Goal: Task Accomplishment & Management: Manage account settings

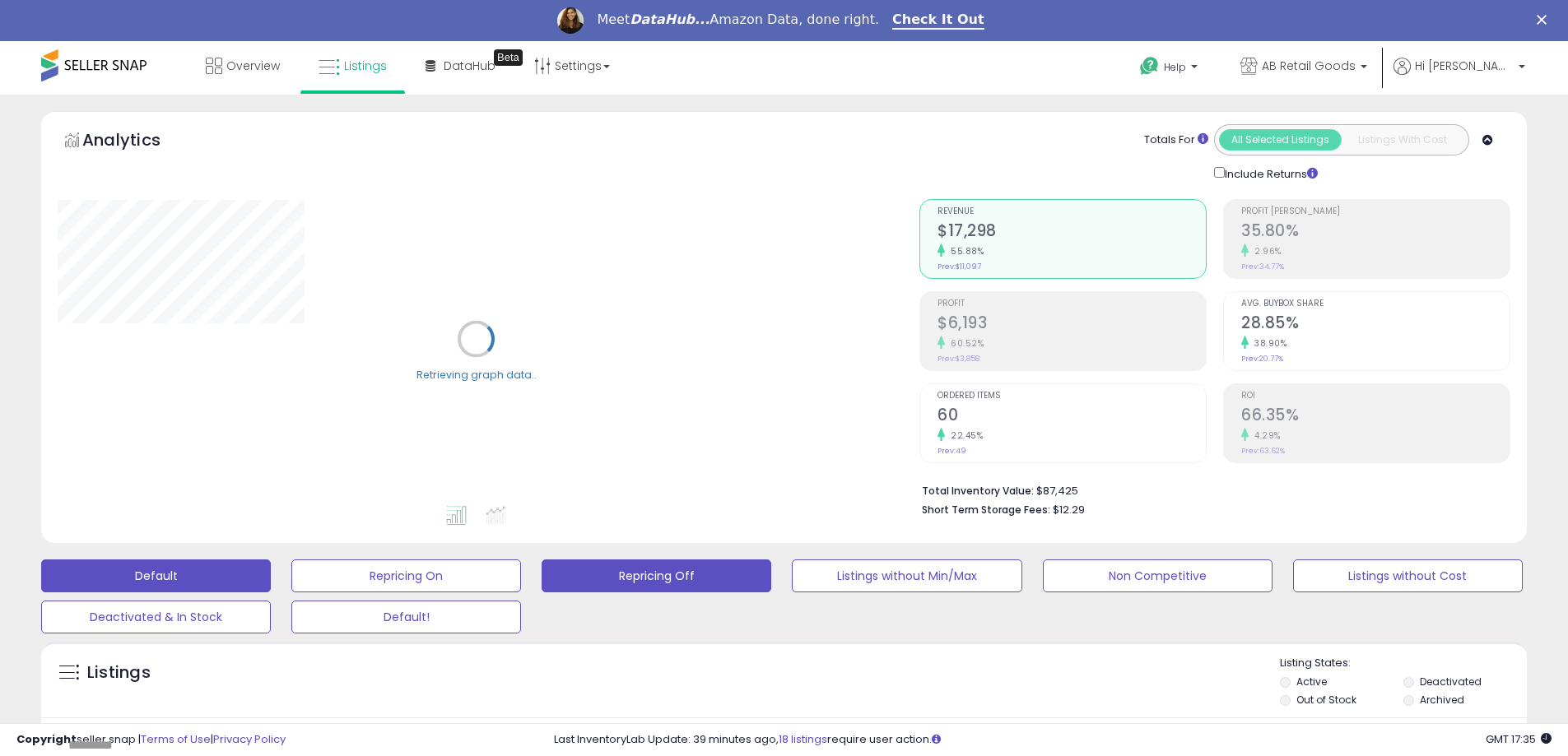
click at [642, 580] on button "Repricing Off" at bounding box center [656, 575] width 230 height 33
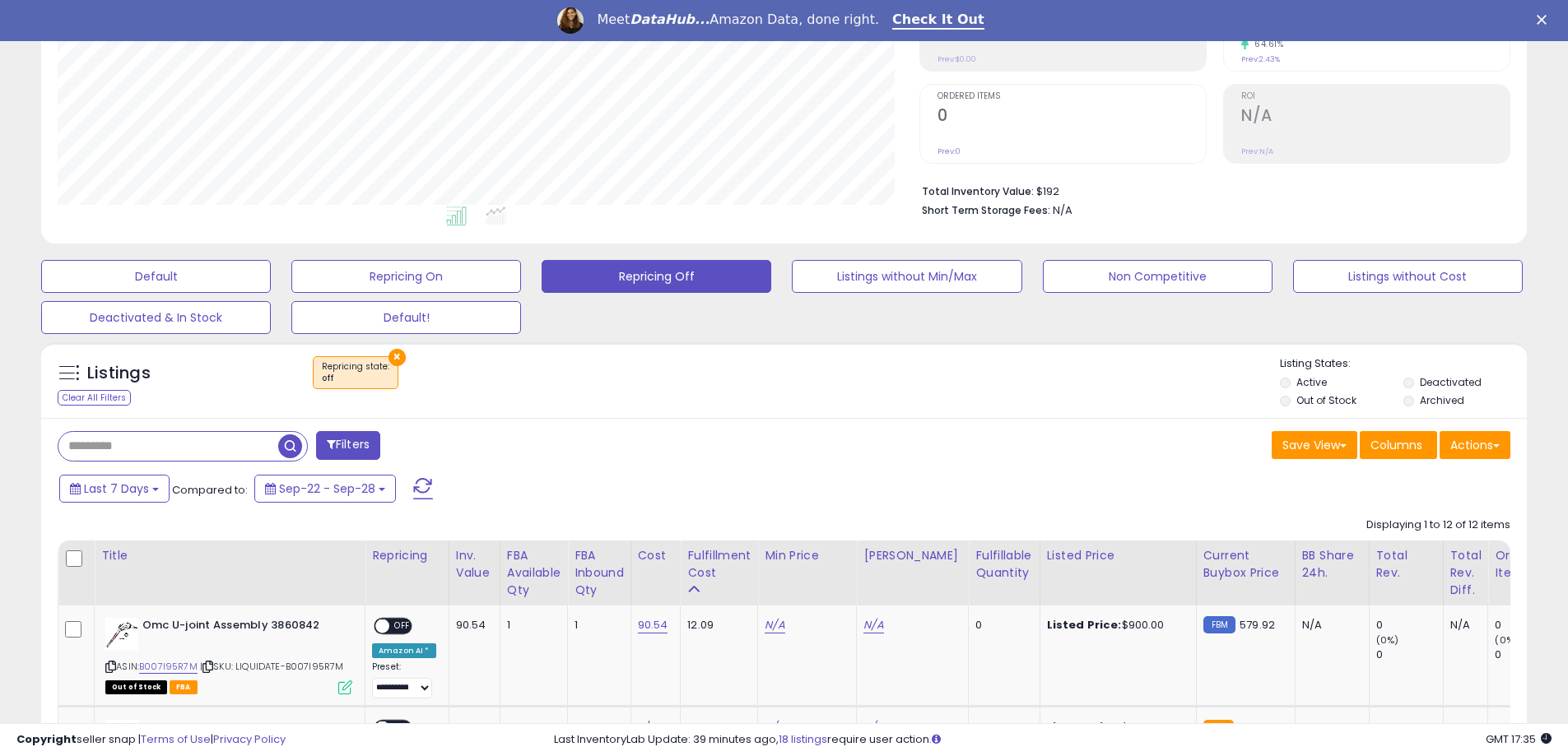
scroll to position [329, 0]
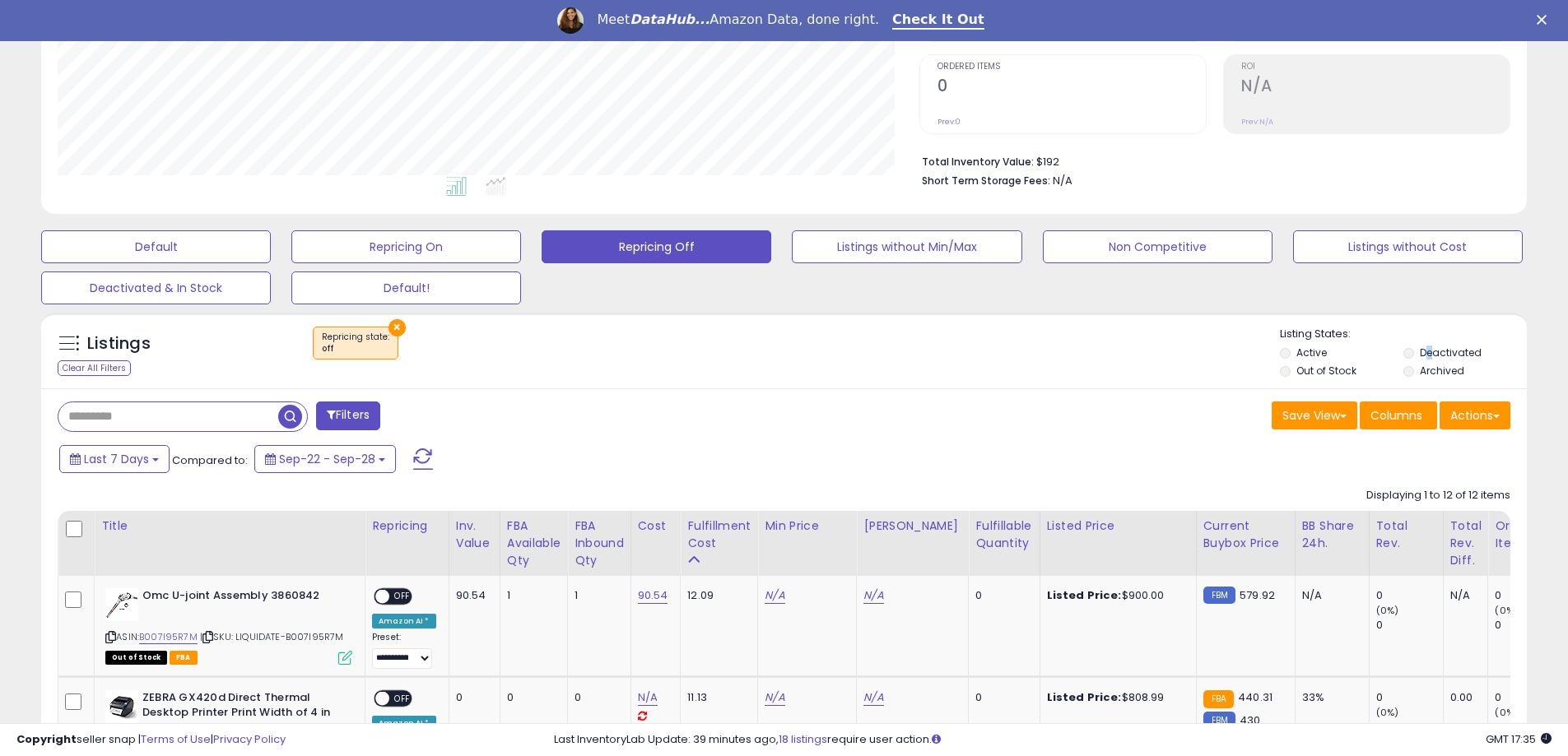
drag, startPoint x: 1430, startPoint y: 349, endPoint x: 1420, endPoint y: 353, distance: 10.8
click at [1427, 351] on label "Deactivated" at bounding box center [1450, 353] width 62 height 14
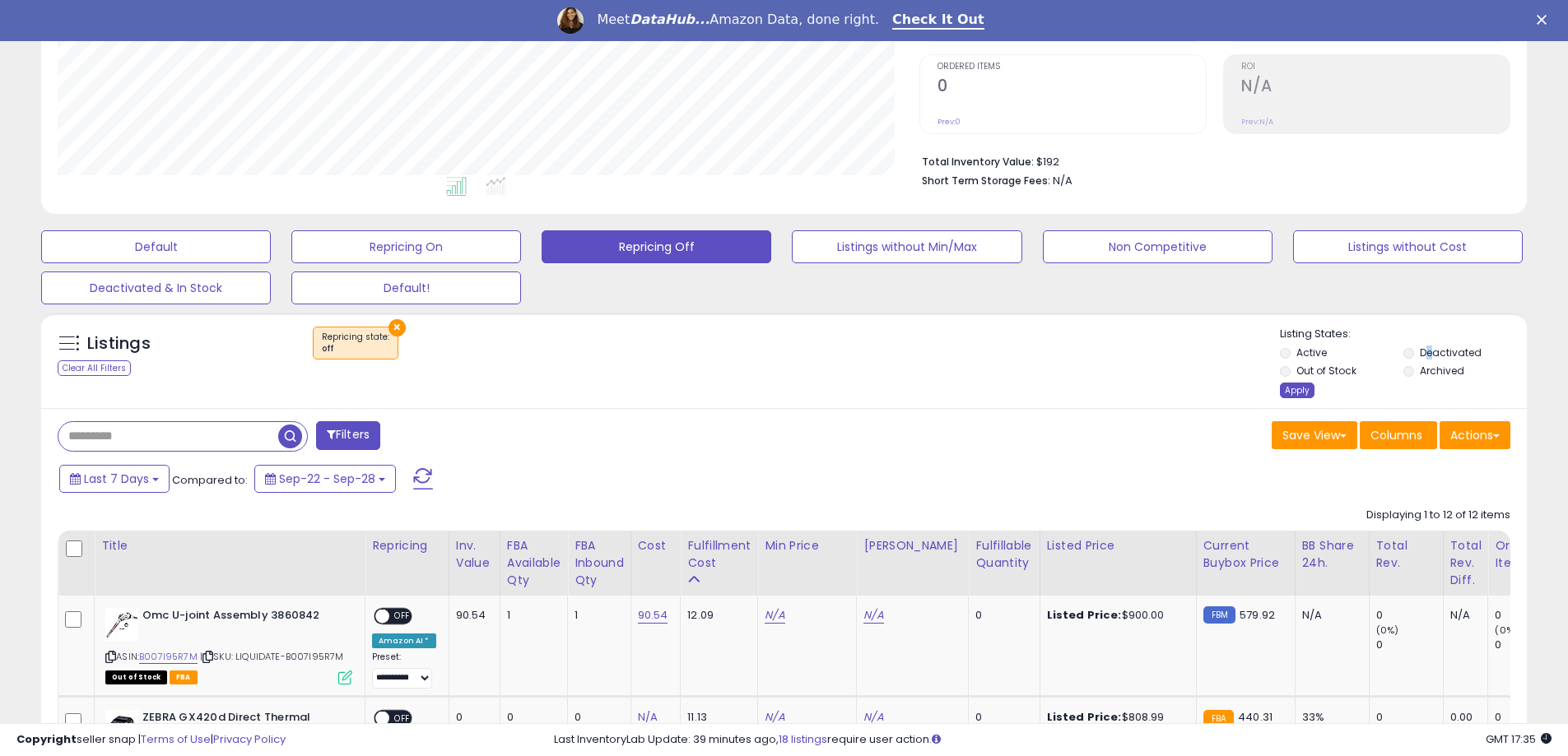
click at [1288, 395] on div "Apply" at bounding box center [1297, 391] width 35 height 15
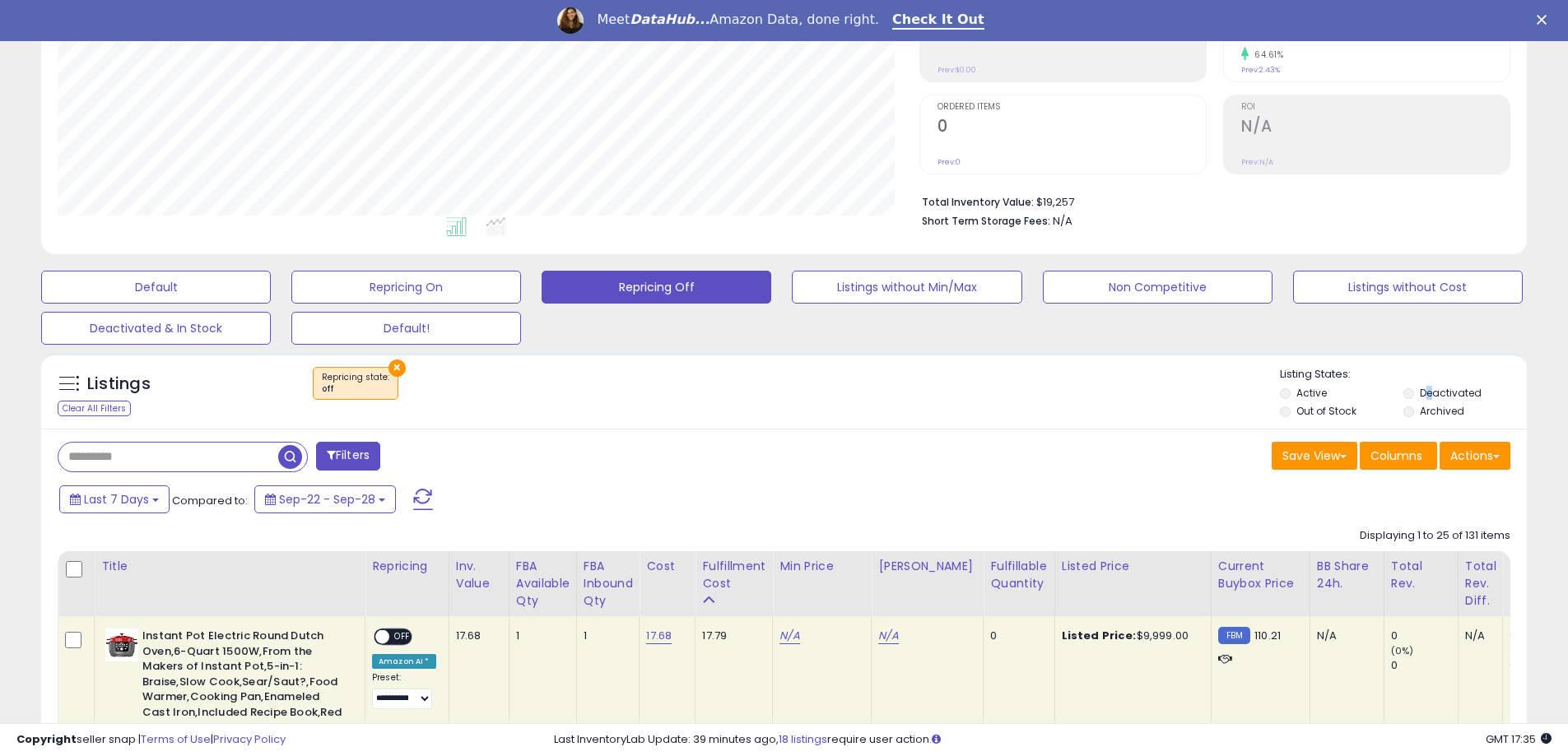
scroll to position [337, 862]
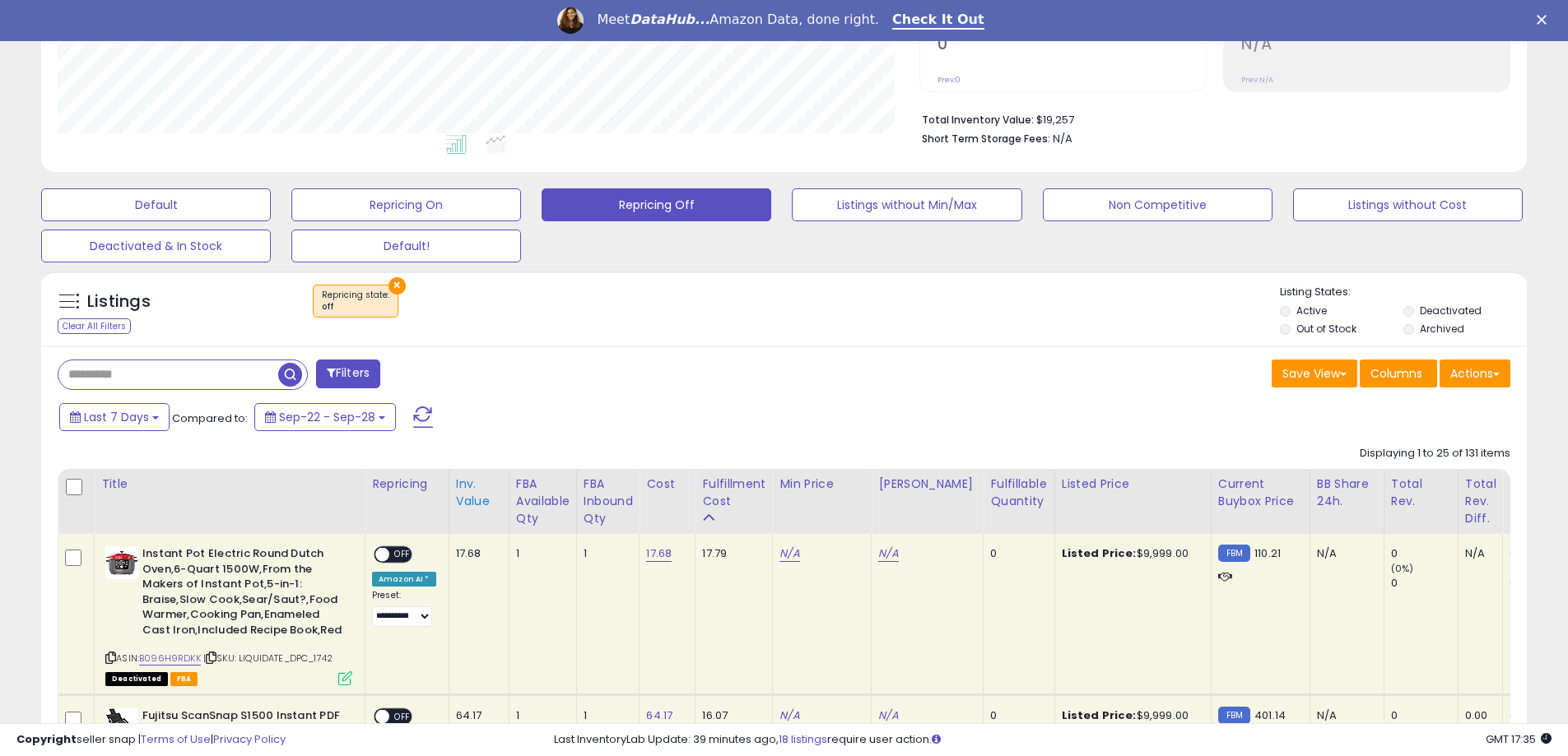
click at [481, 503] on div "Inv. value" at bounding box center [479, 492] width 46 height 35
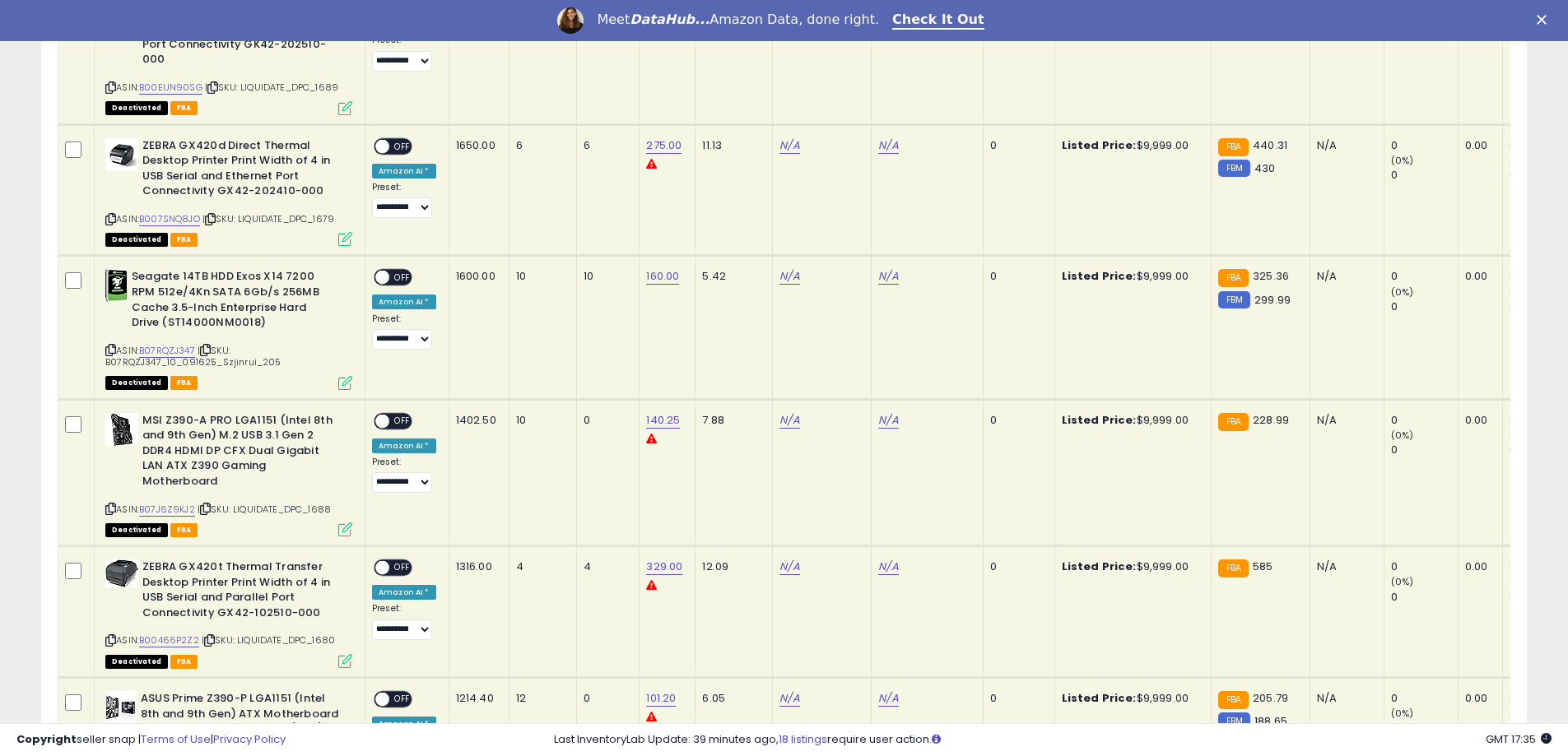
scroll to position [948, 0]
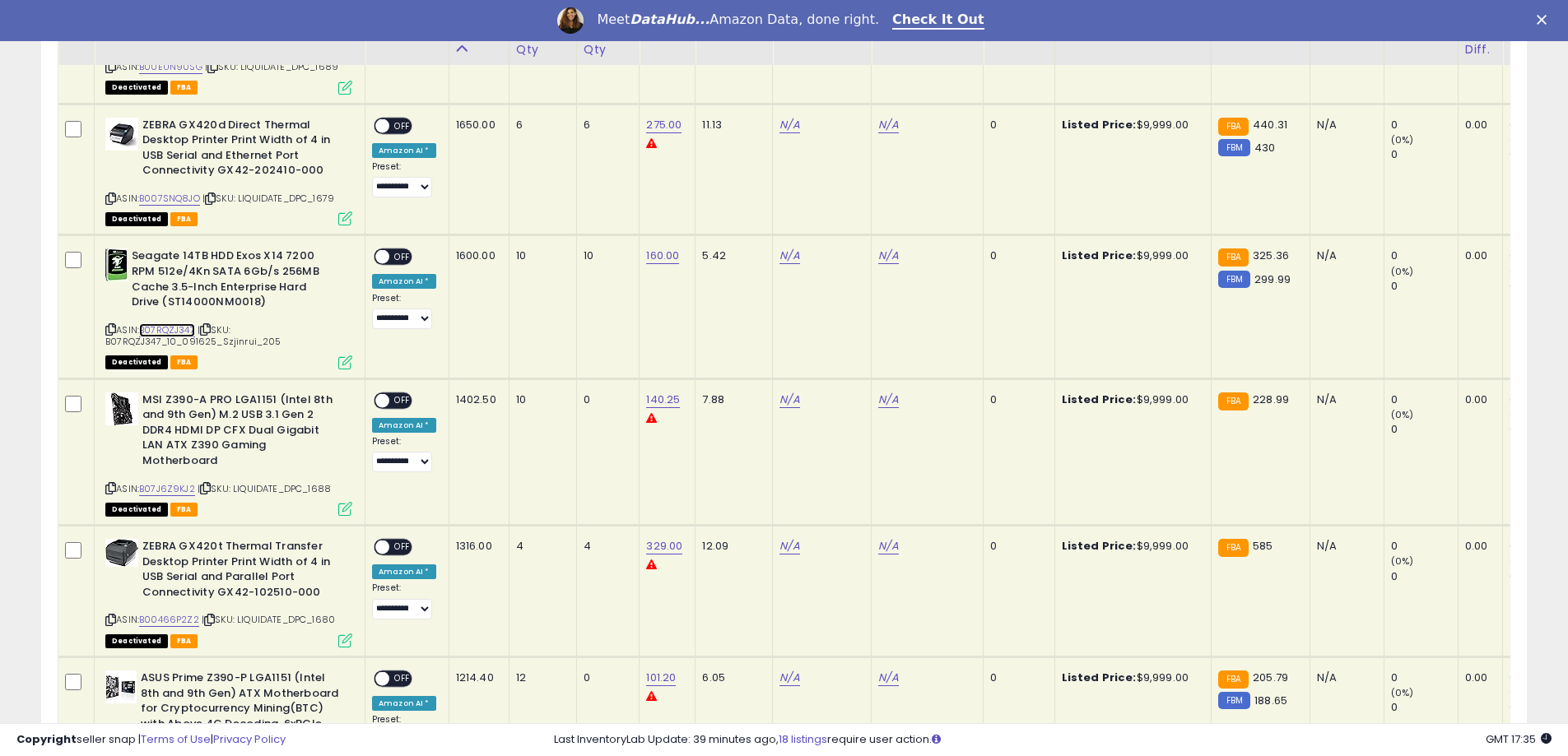
click at [153, 324] on link "B07RQZJ347" at bounding box center [167, 331] width 56 height 14
click at [782, 247] on link "N/A" at bounding box center [789, 255] width 19 height 16
type input "******"
click at [840, 197] on icon "submit" at bounding box center [835, 198] width 10 height 10
click at [888, 247] on link "N/A" at bounding box center [887, 255] width 19 height 16
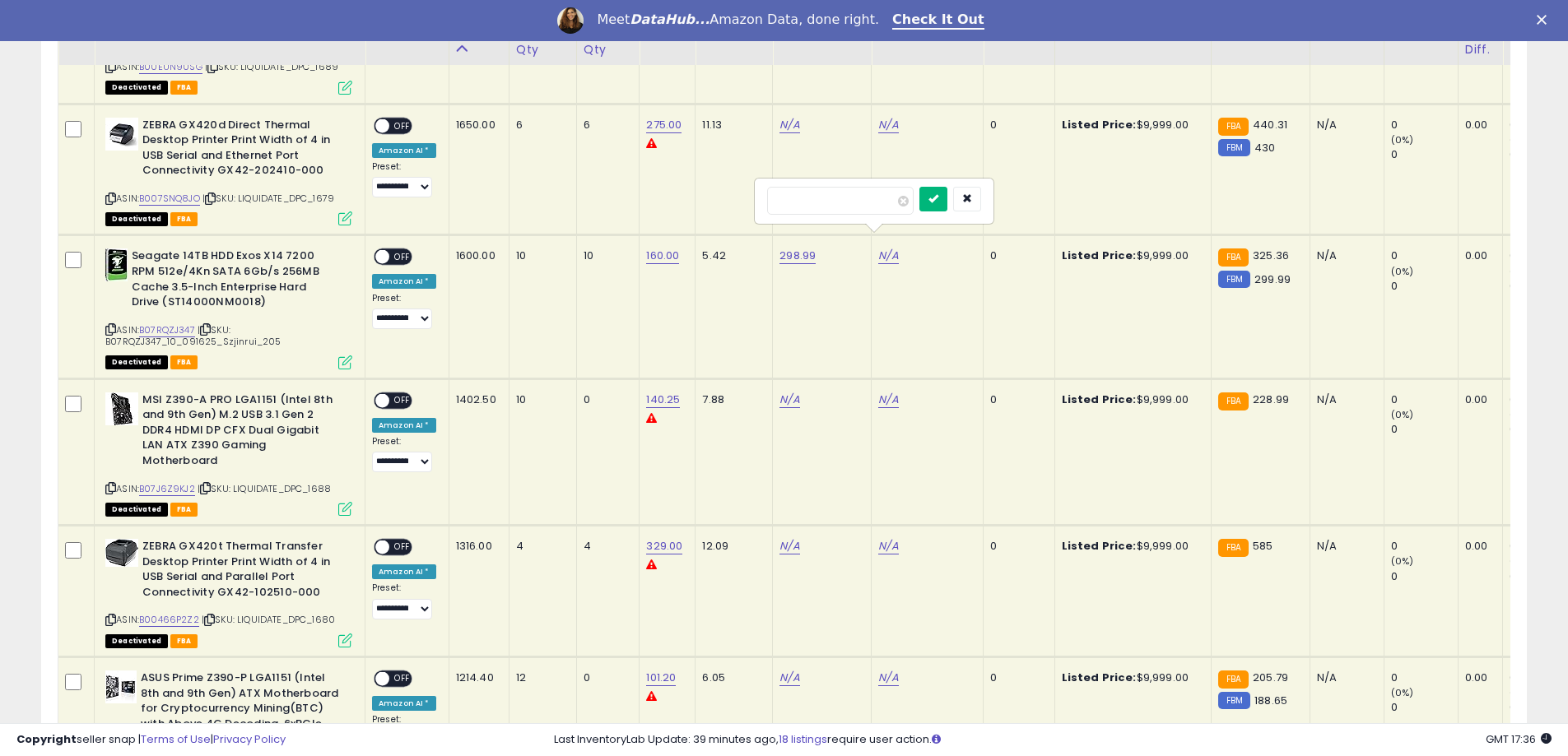
type input "***"
click at [938, 199] on icon "submit" at bounding box center [933, 198] width 10 height 10
click at [406, 250] on span "OFF" at bounding box center [402, 257] width 26 height 14
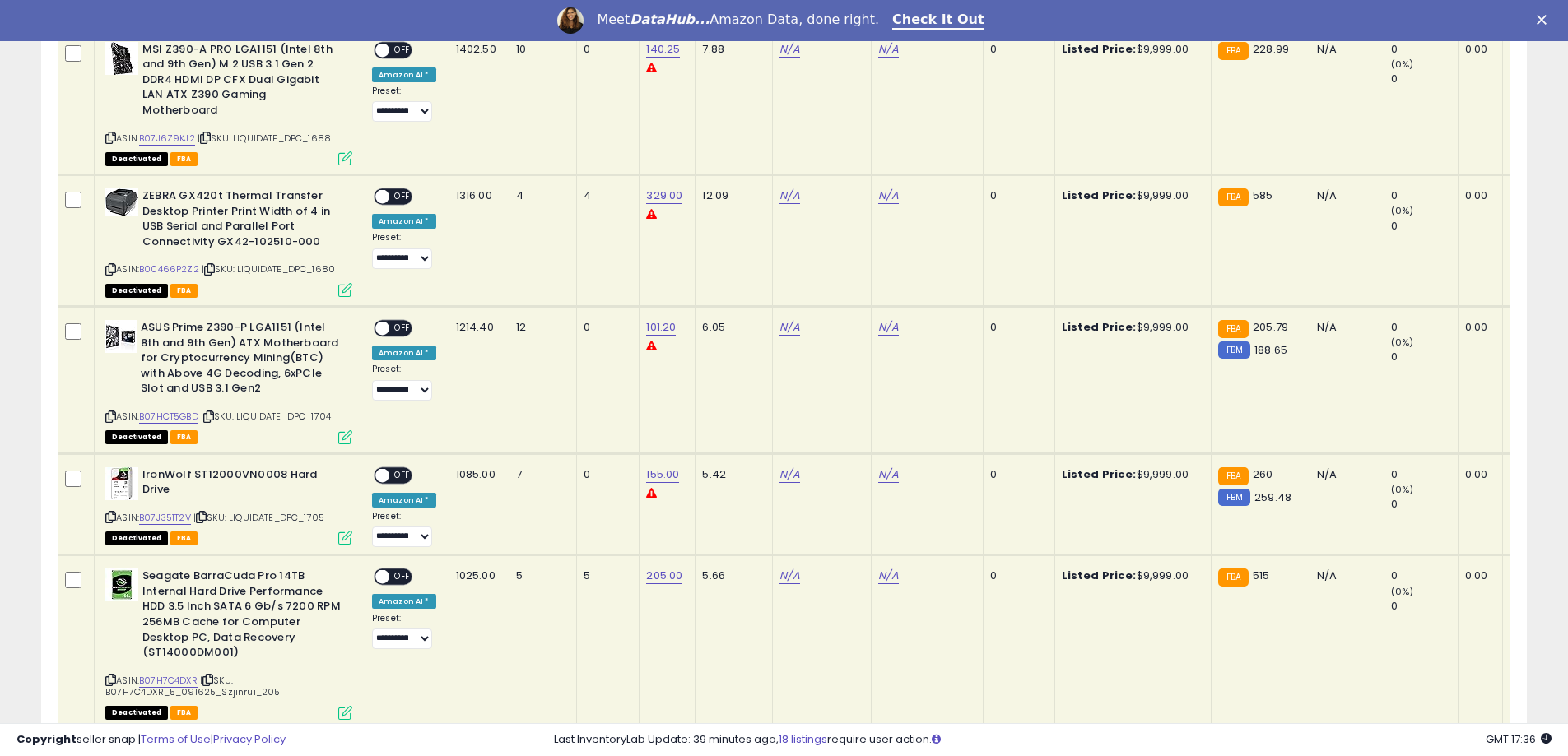
scroll to position [1441, 0]
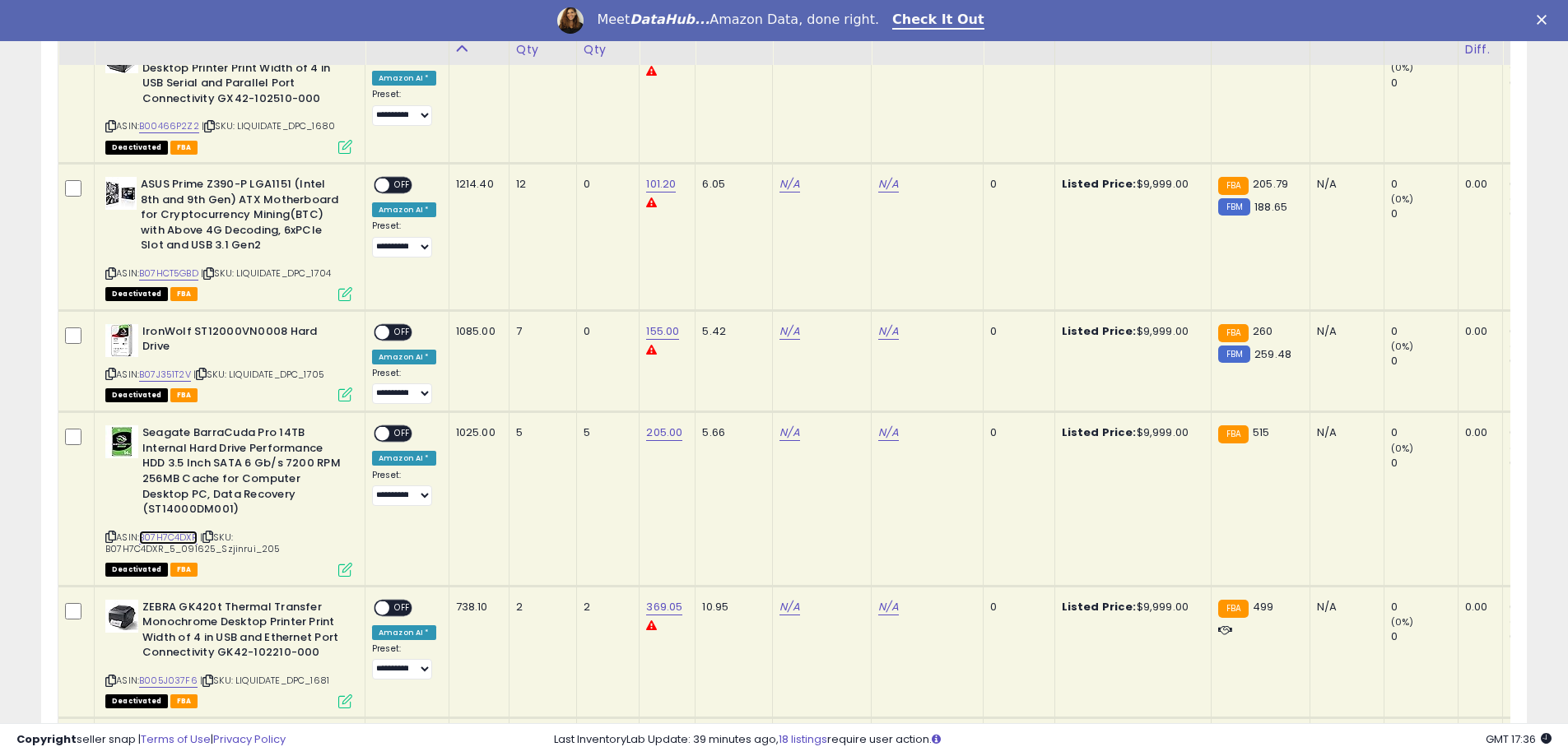
click at [186, 531] on link "B07H7C4DXR" at bounding box center [168, 537] width 58 height 14
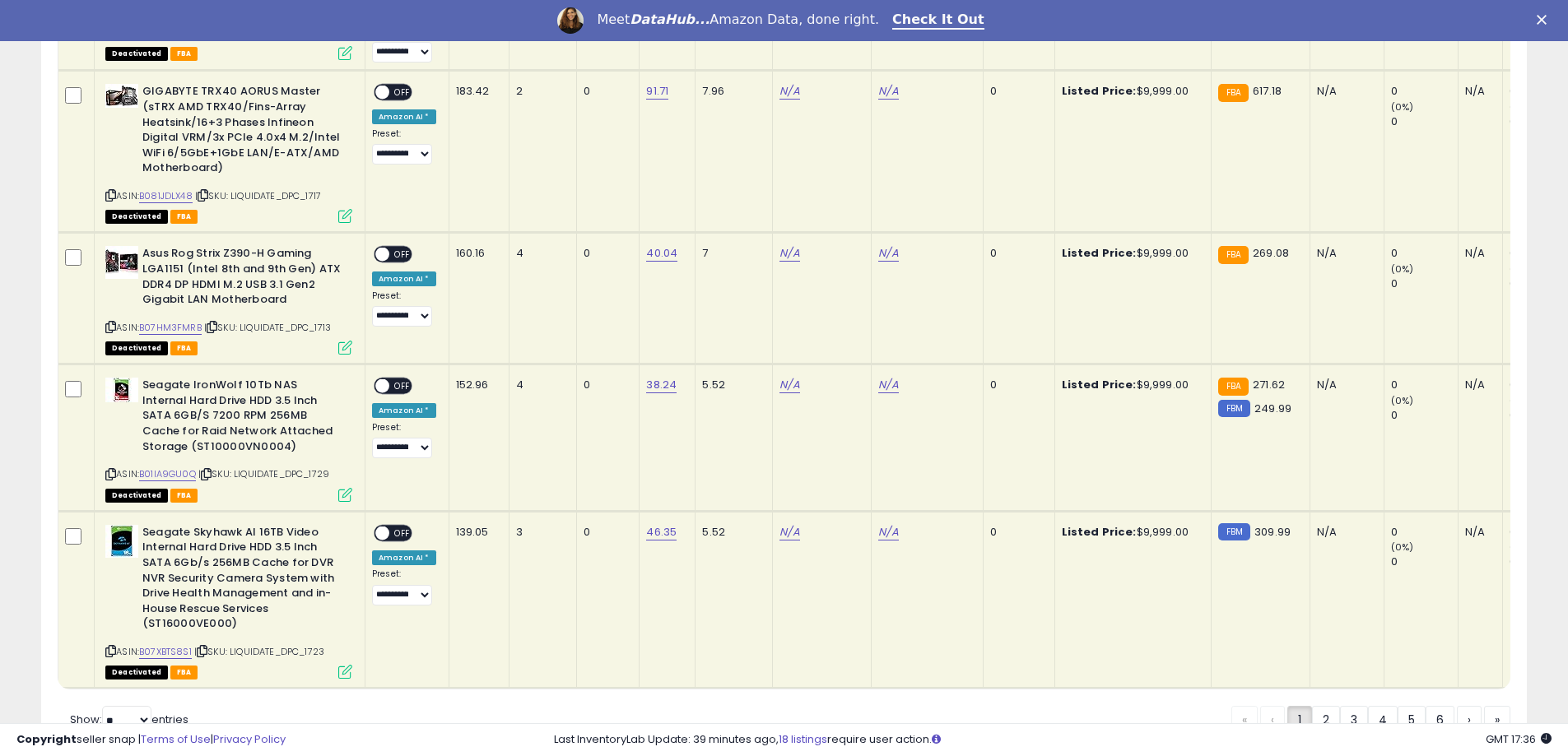
scroll to position [3804, 0]
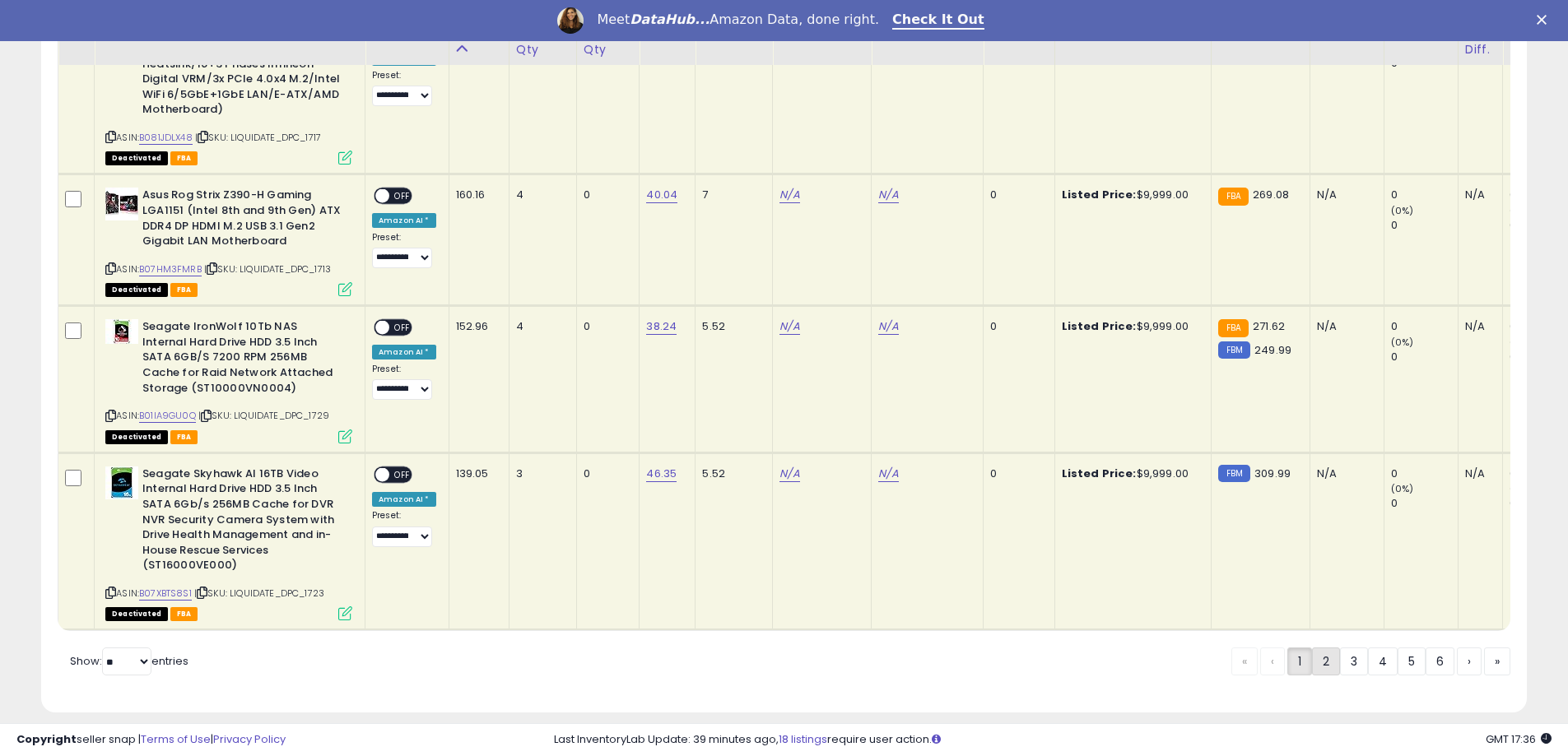
click at [1328, 650] on link "2" at bounding box center [1326, 661] width 28 height 28
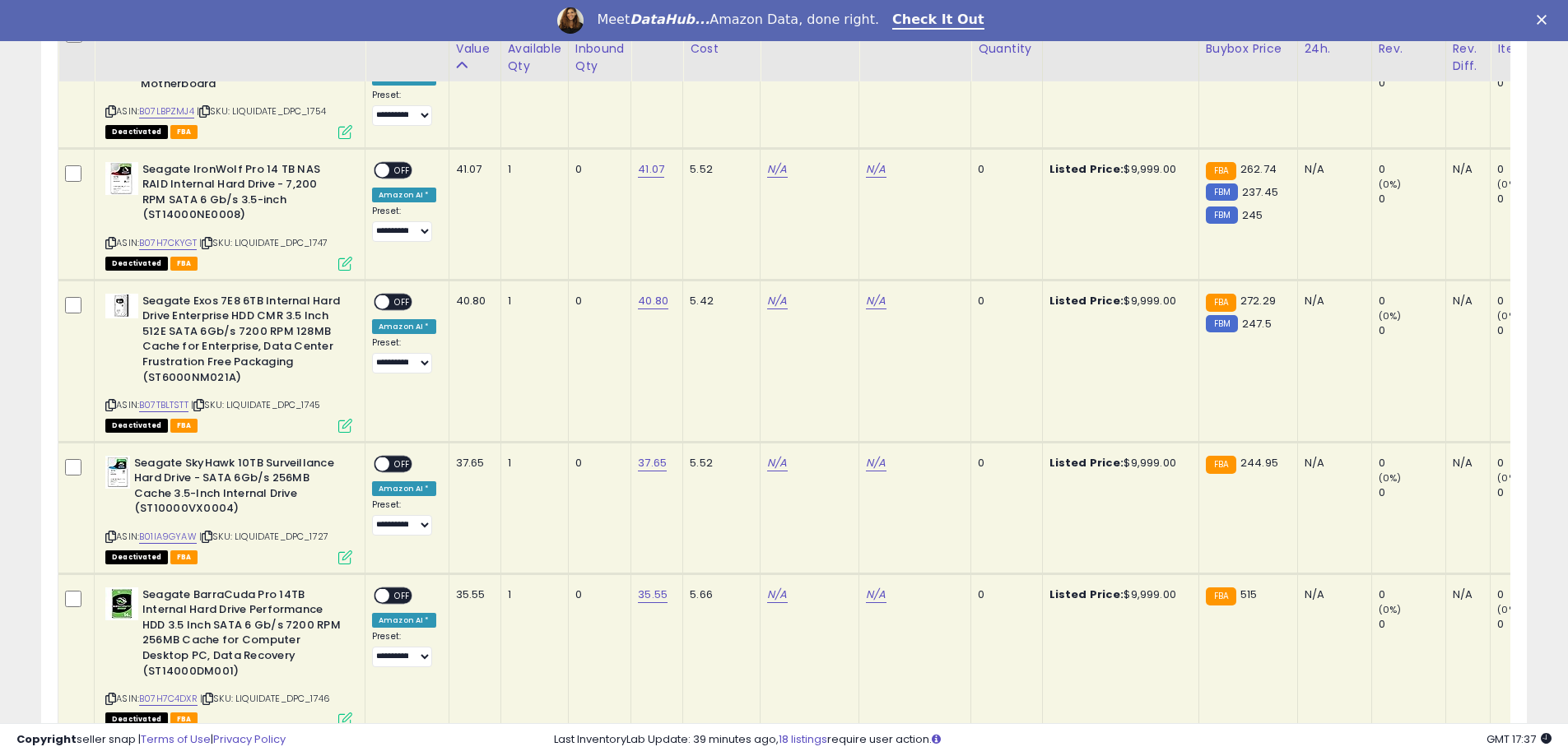
scroll to position [3688, 0]
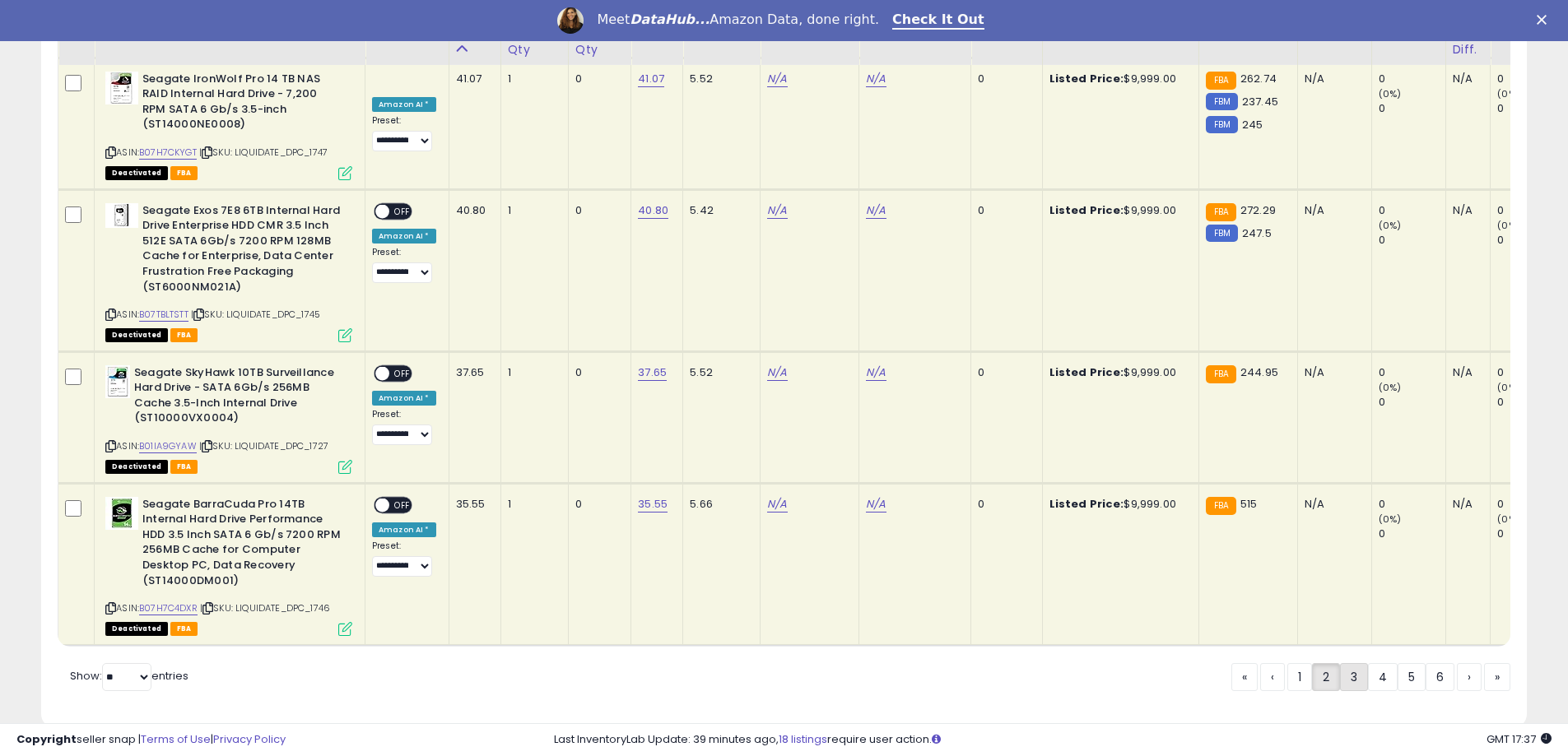
click at [1353, 664] on link "3" at bounding box center [1354, 677] width 28 height 28
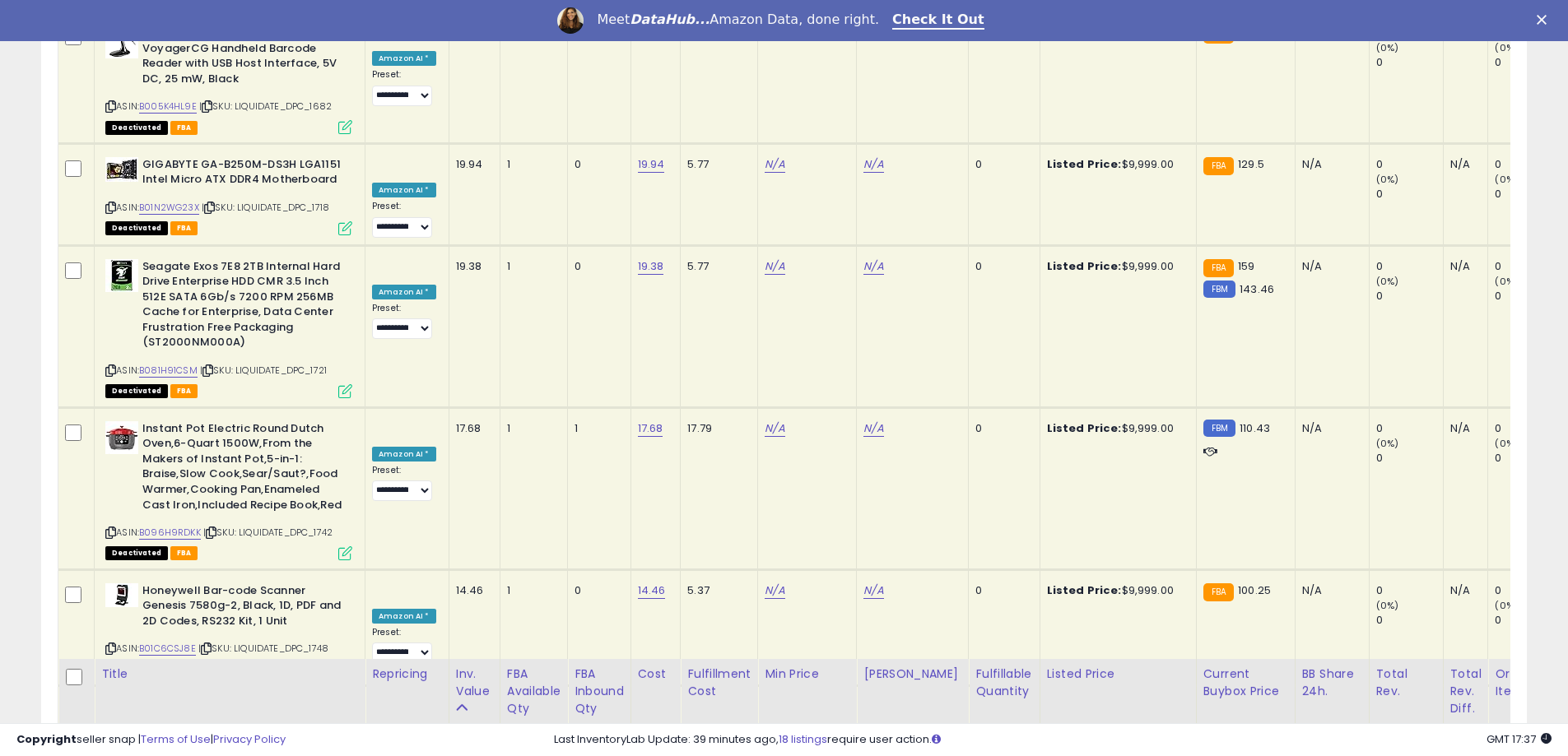
scroll to position [0, 0]
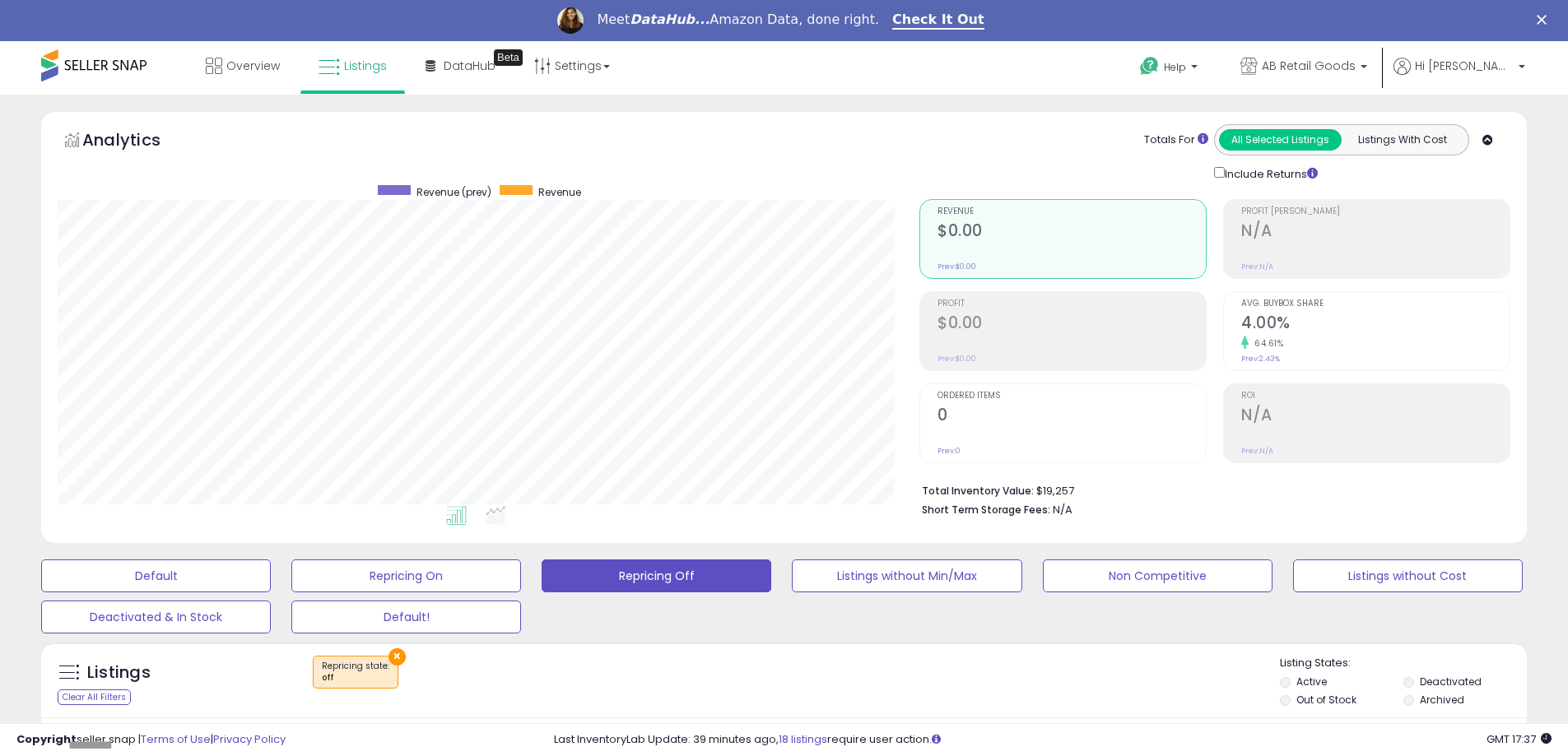
drag, startPoint x: 618, startPoint y: 478, endPoint x: 663, endPoint y: 121, distance: 359.8
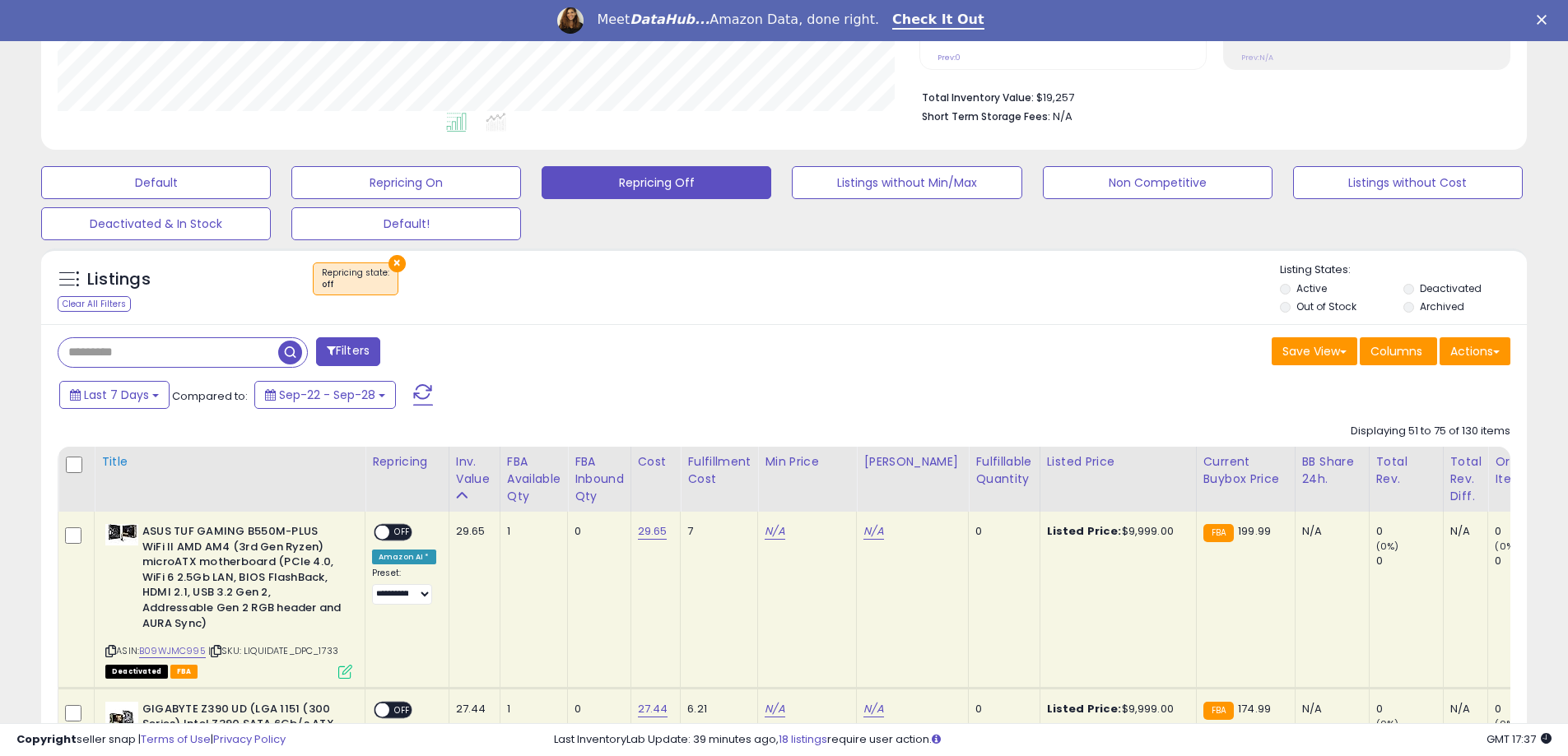
scroll to position [412, 0]
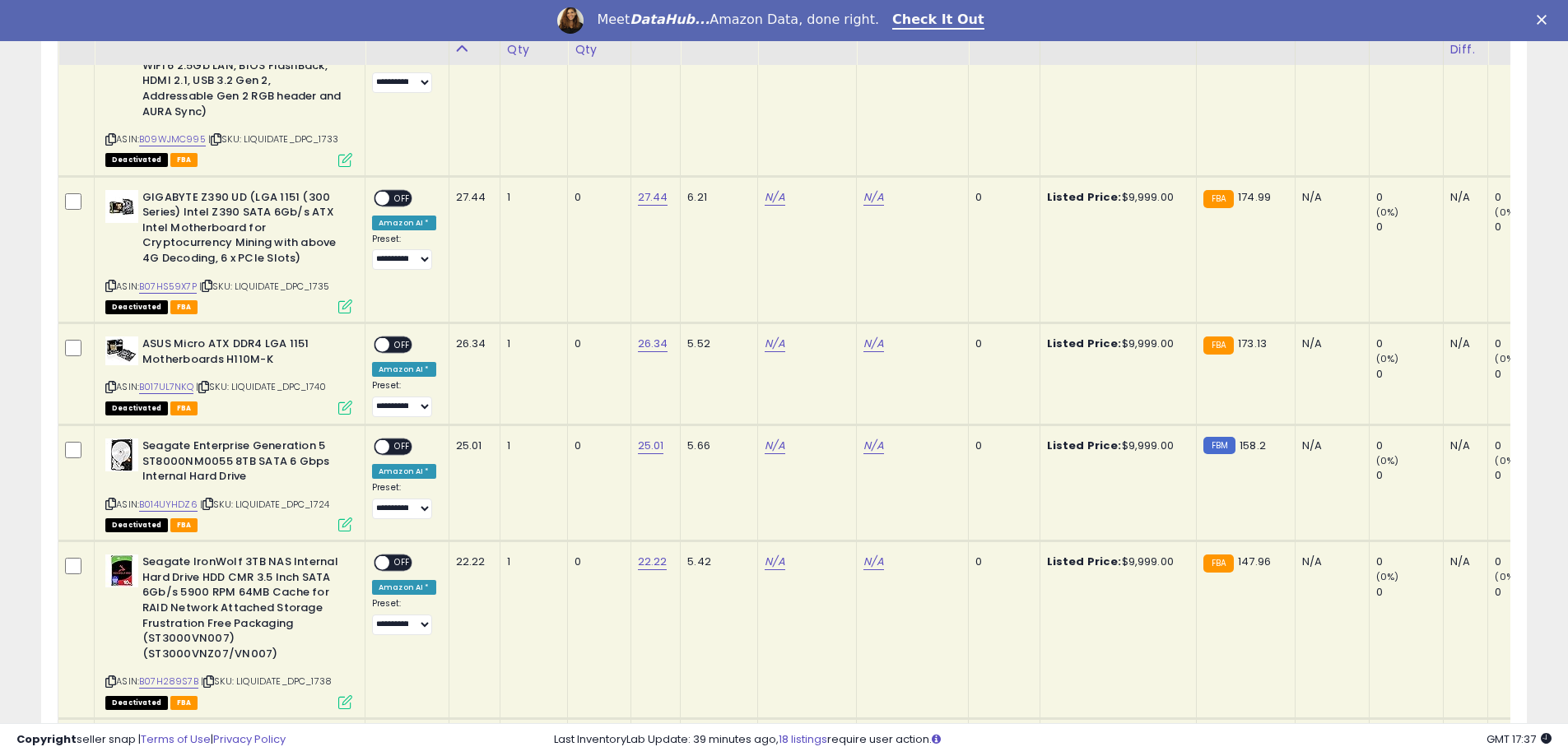
drag, startPoint x: 677, startPoint y: 409, endPoint x: 666, endPoint y: 404, distance: 12.1
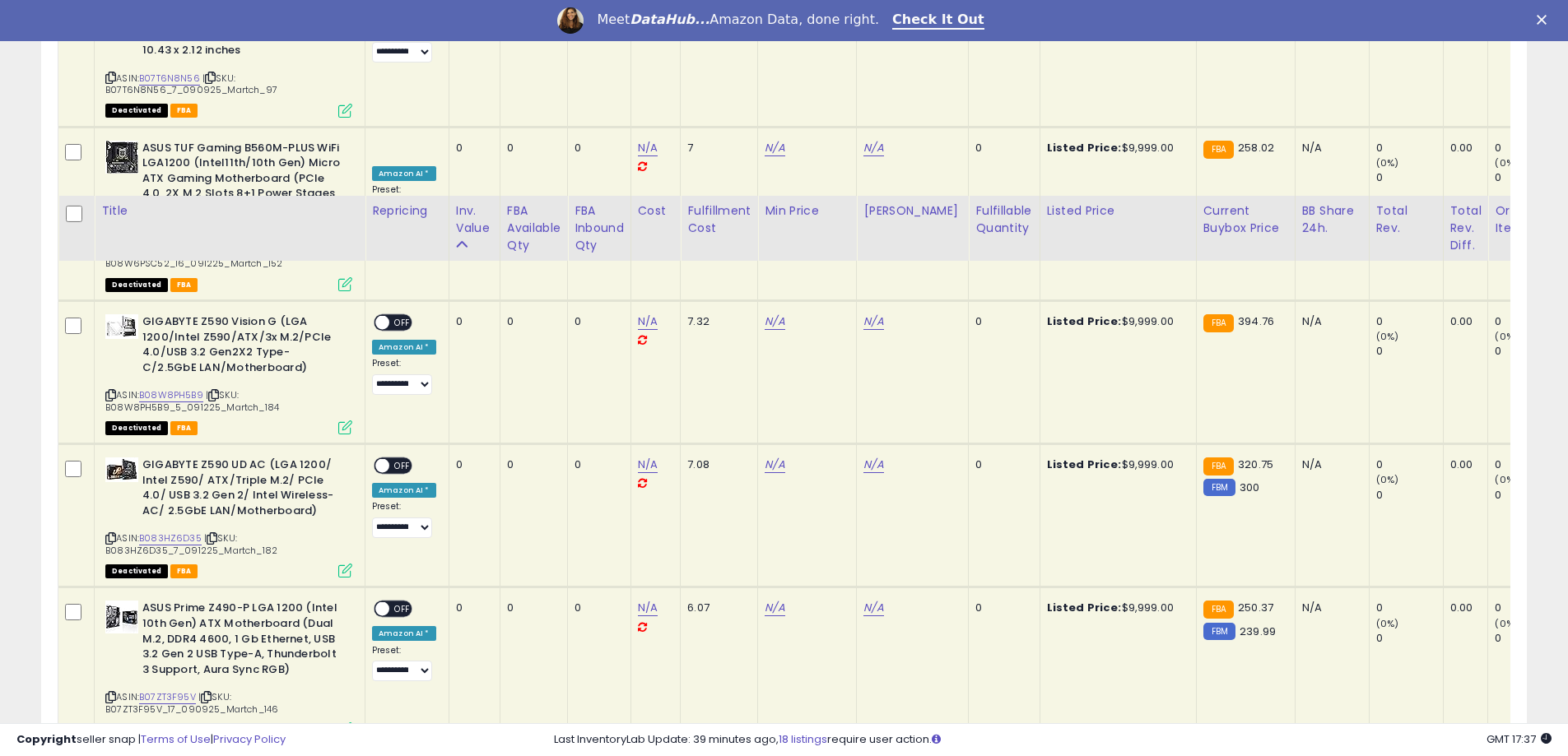
scroll to position [3875, 0]
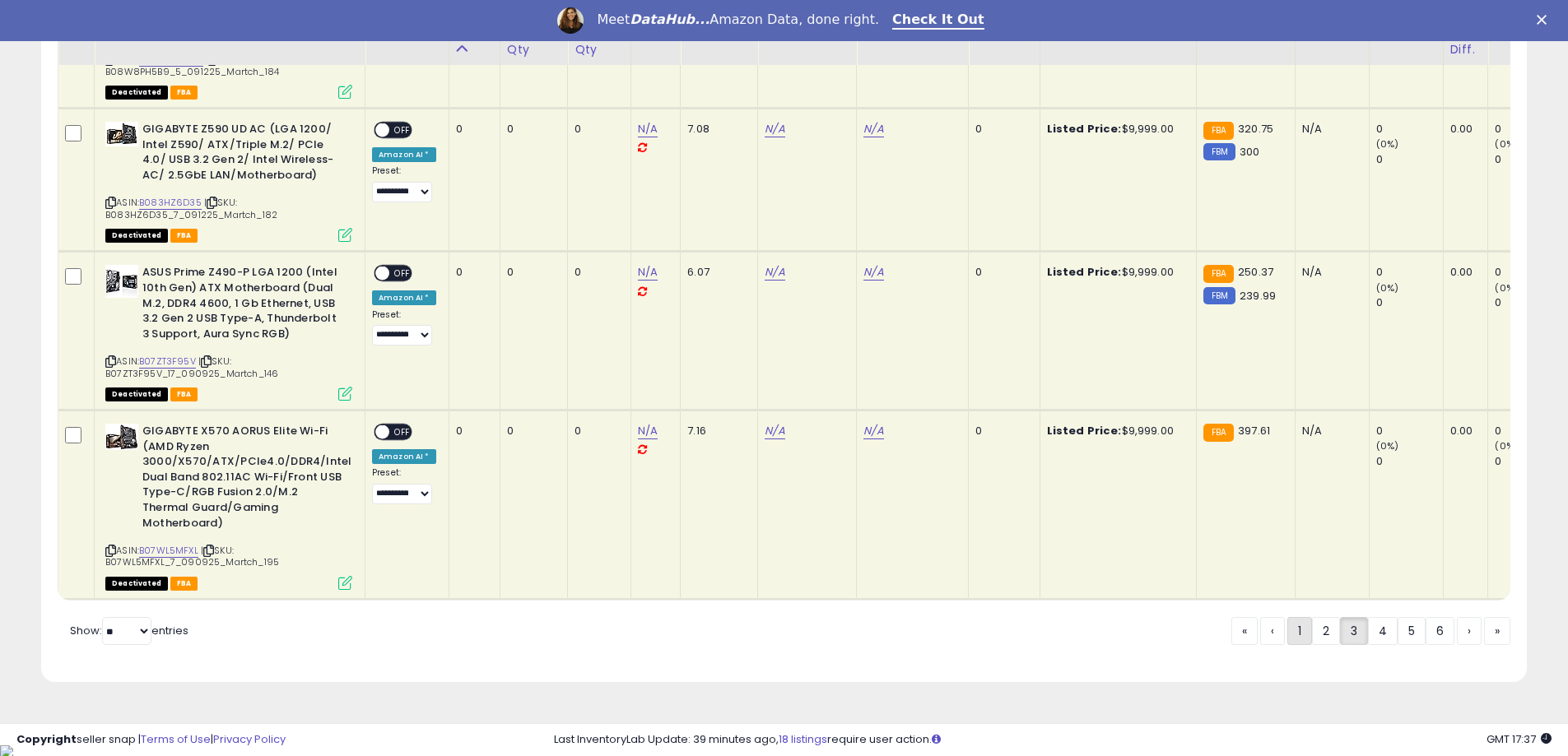
click at [1304, 644] on link "1" at bounding box center [1299, 631] width 25 height 28
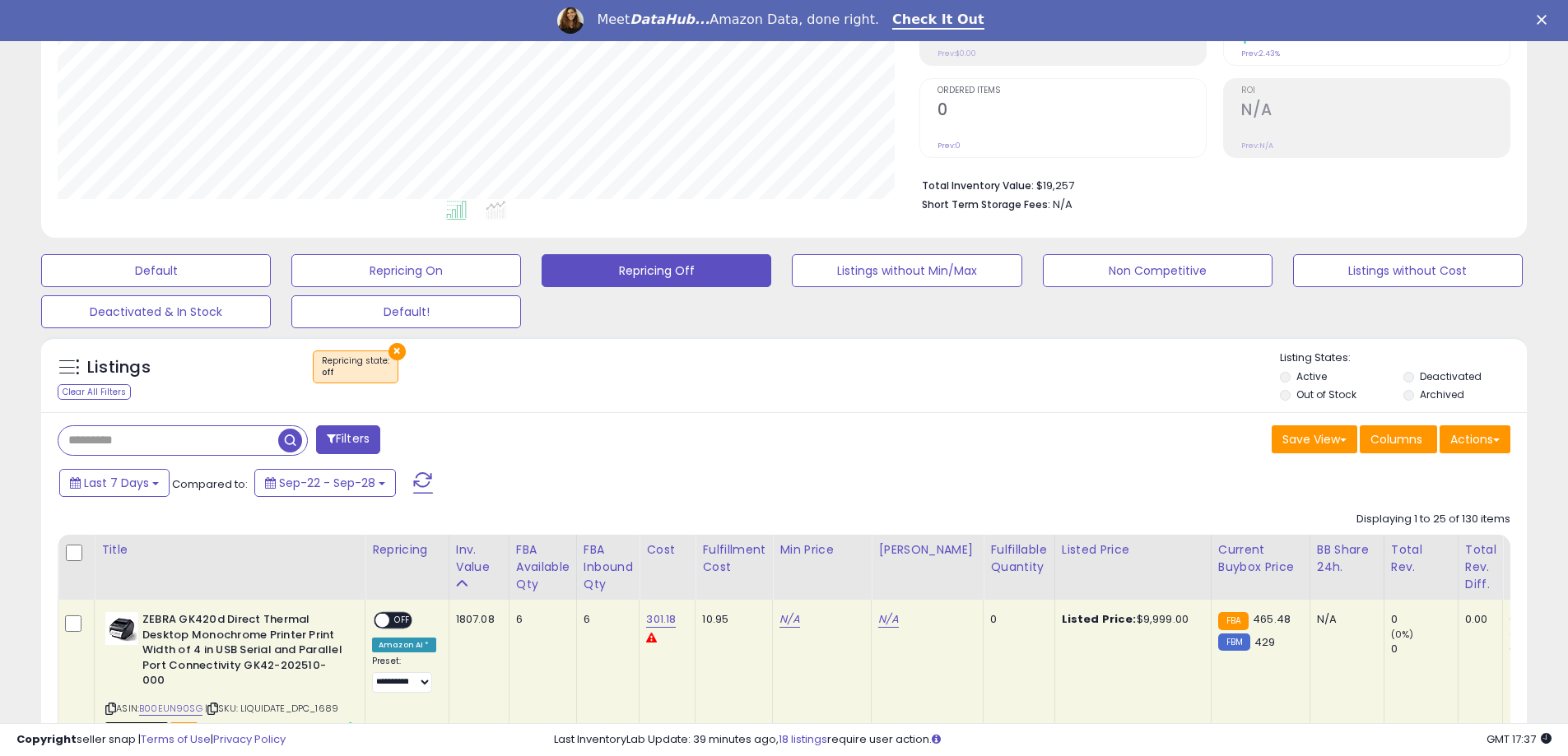
scroll to position [1426, 0]
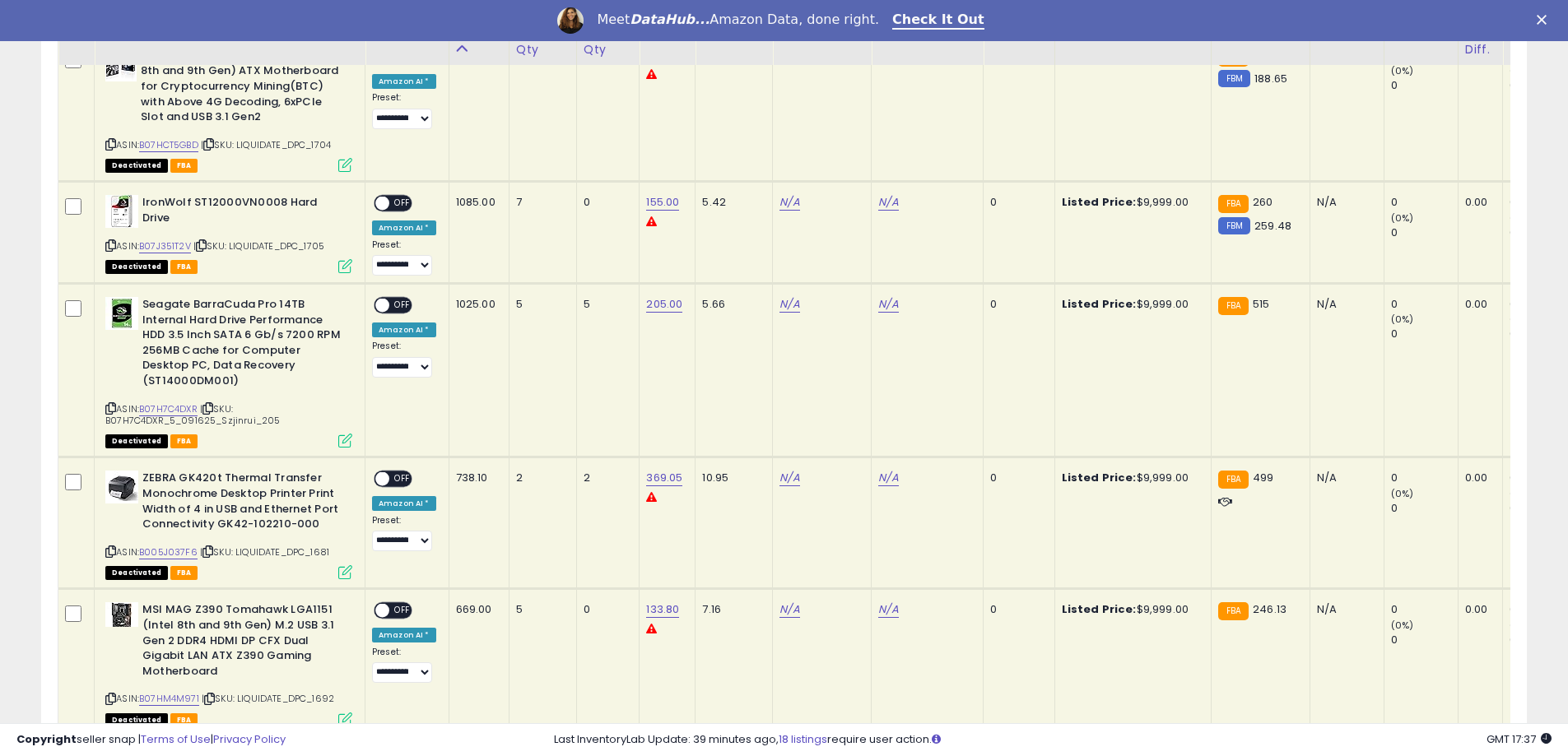
click at [798, 297] on div "N/A" at bounding box center [819, 304] width 79 height 14
click at [791, 297] on link "N/A" at bounding box center [789, 304] width 19 height 16
type input "******"
click at [848, 230] on button "submit" at bounding box center [834, 231] width 28 height 25
click at [894, 297] on link "N/A" at bounding box center [887, 304] width 19 height 16
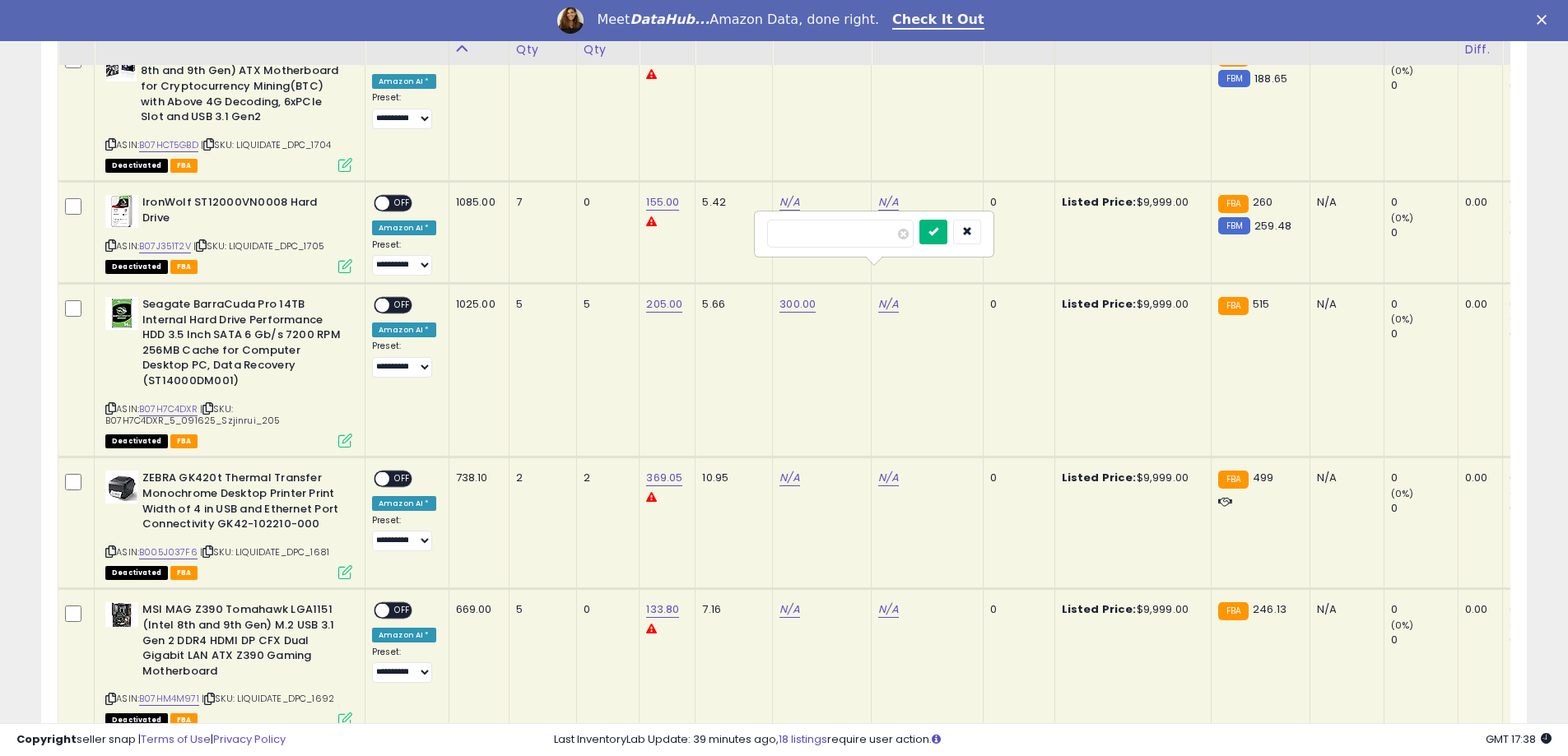
type input "***"
click at [948, 239] on button "submit" at bounding box center [933, 231] width 28 height 25
click at [389, 299] on div "ON OFF" at bounding box center [375, 306] width 39 height 14
click at [400, 299] on span "OFF" at bounding box center [402, 306] width 26 height 14
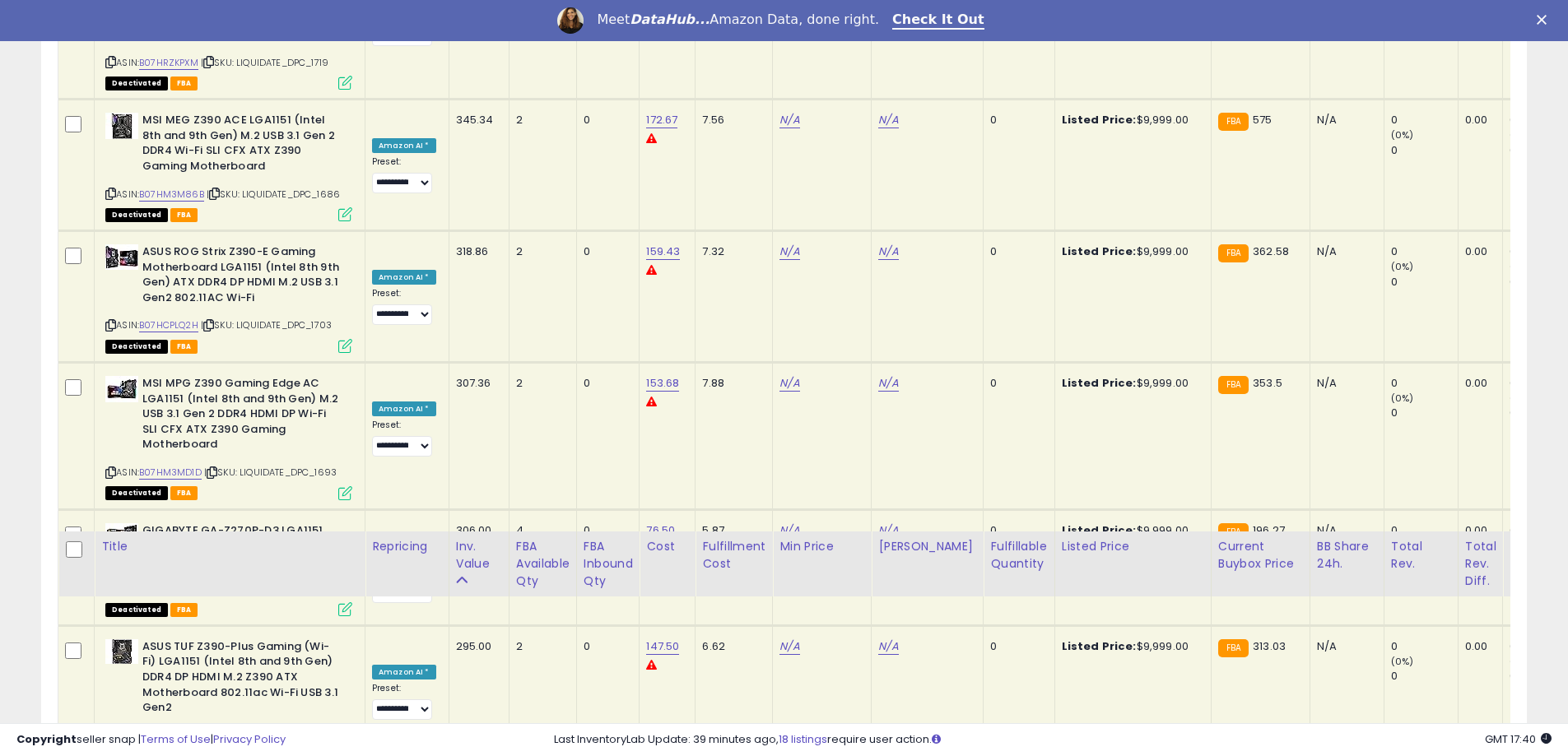
scroll to position [0, 0]
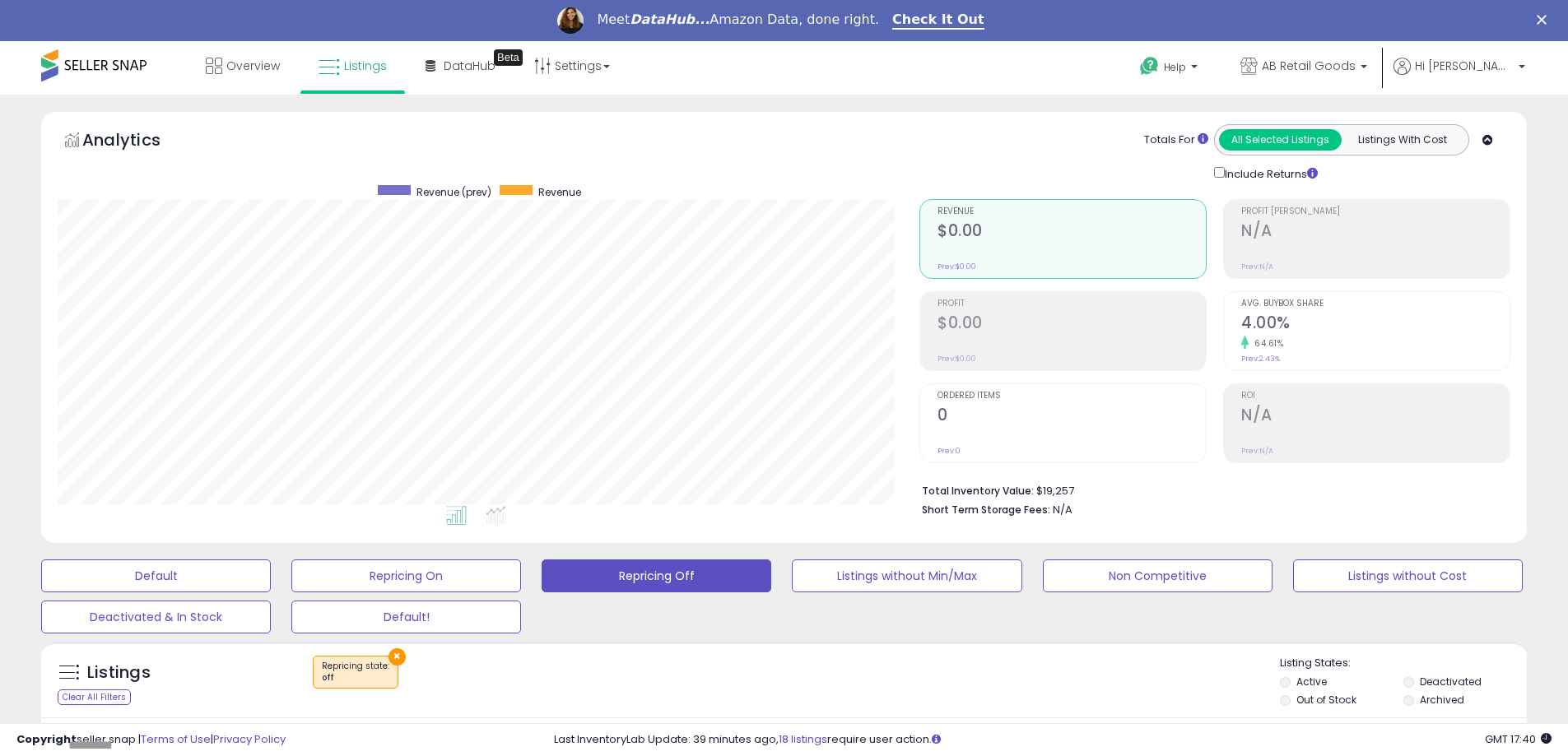
drag, startPoint x: 29, startPoint y: 386, endPoint x: 98, endPoint y: -100, distance: 490.9
